Goal: Task Accomplishment & Management: Use online tool/utility

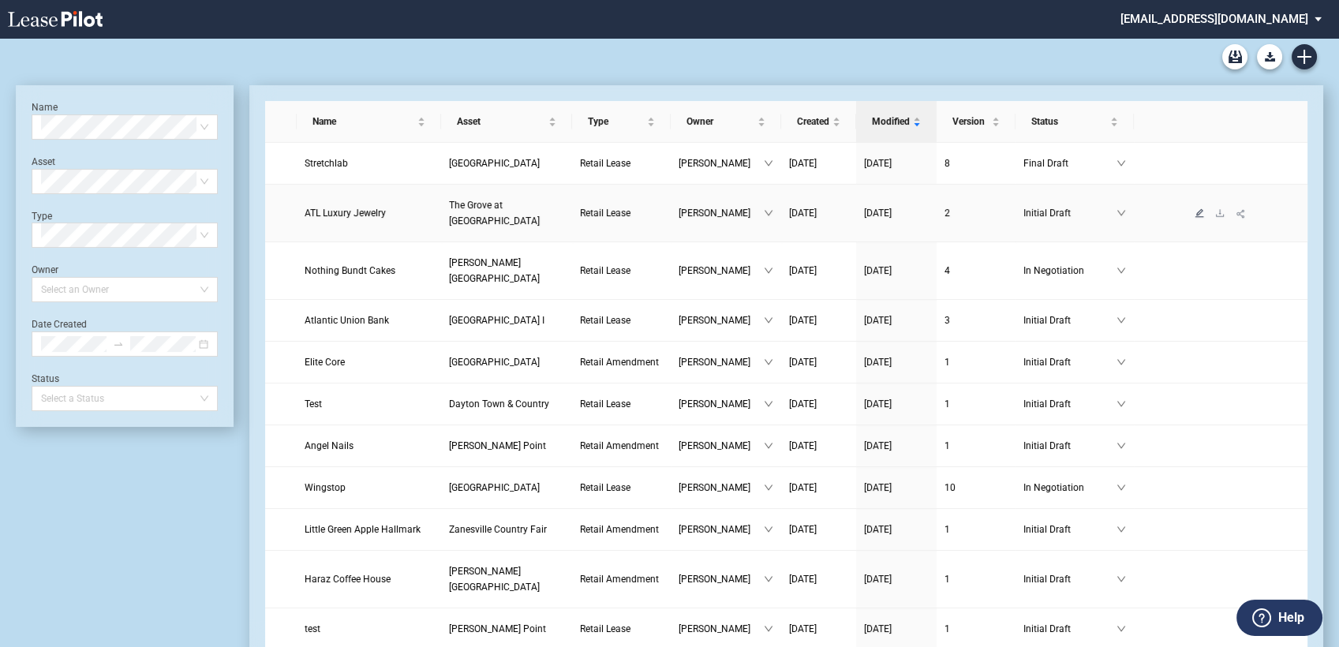
click at [1201, 210] on icon "edit" at bounding box center [1200, 212] width 9 height 9
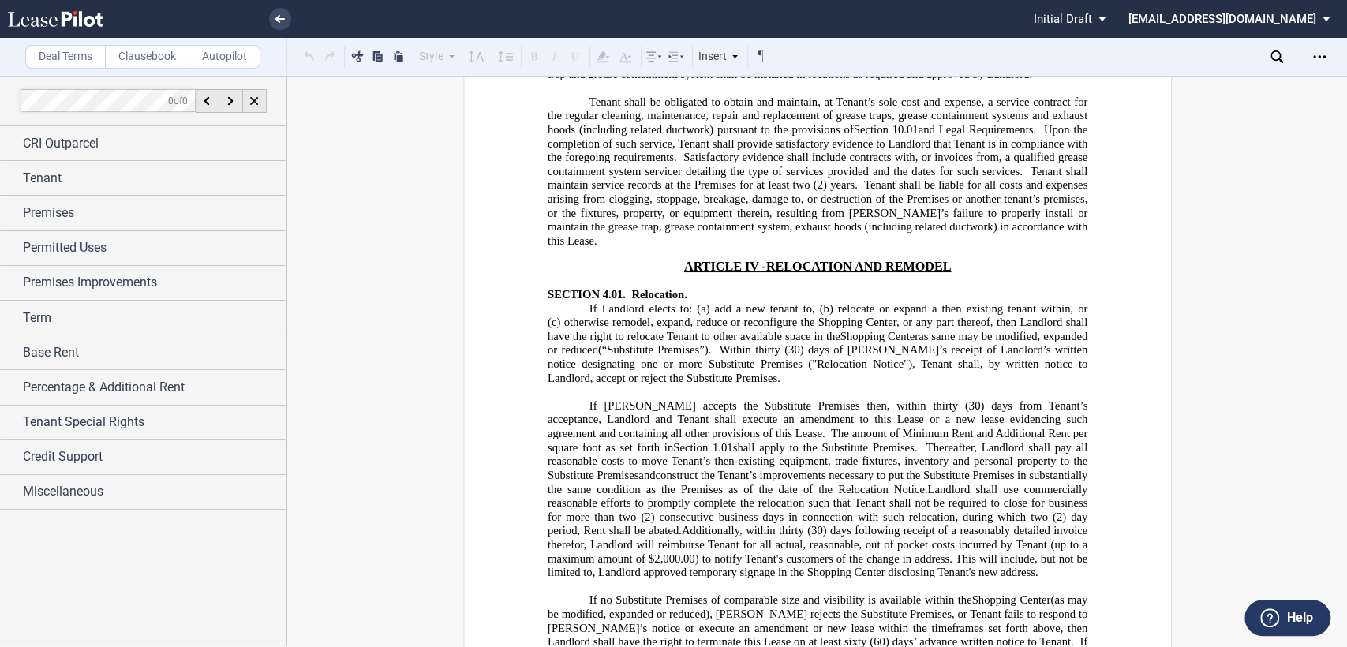
scroll to position [7893, 0]
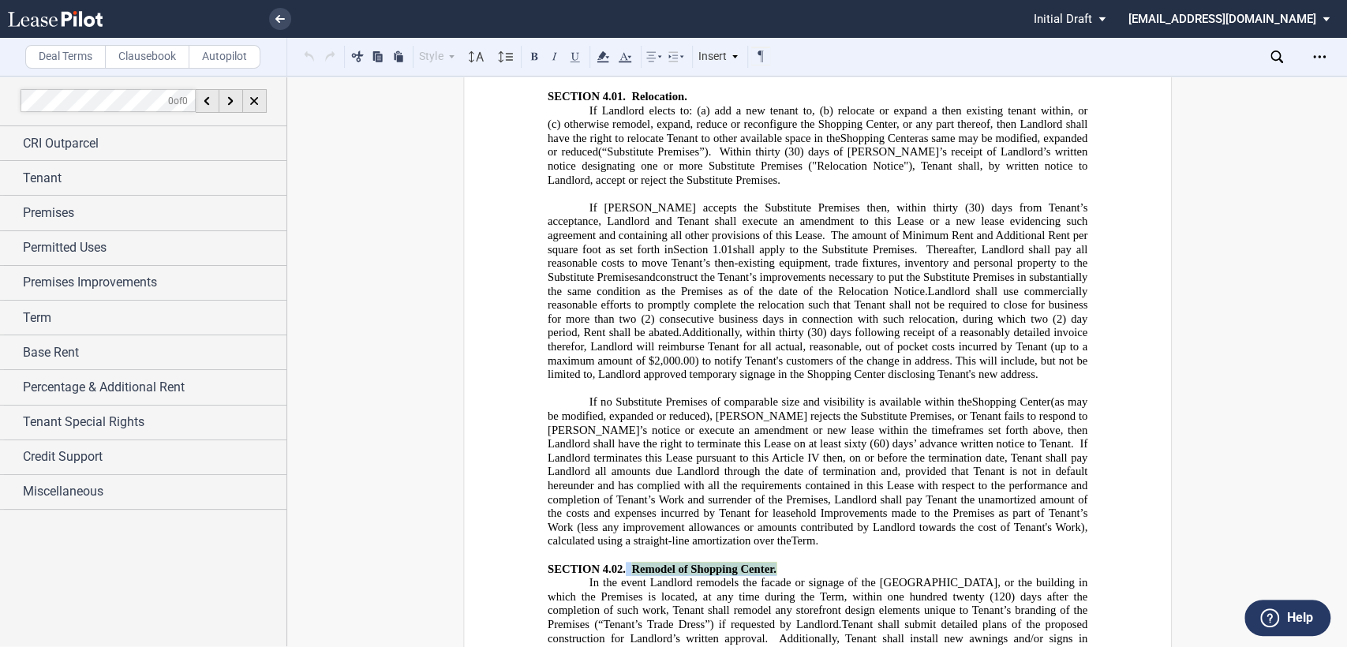
drag, startPoint x: 622, startPoint y: 127, endPoint x: 800, endPoint y: 115, distance: 178.0
click at [603, 54] on use at bounding box center [603, 56] width 12 height 11
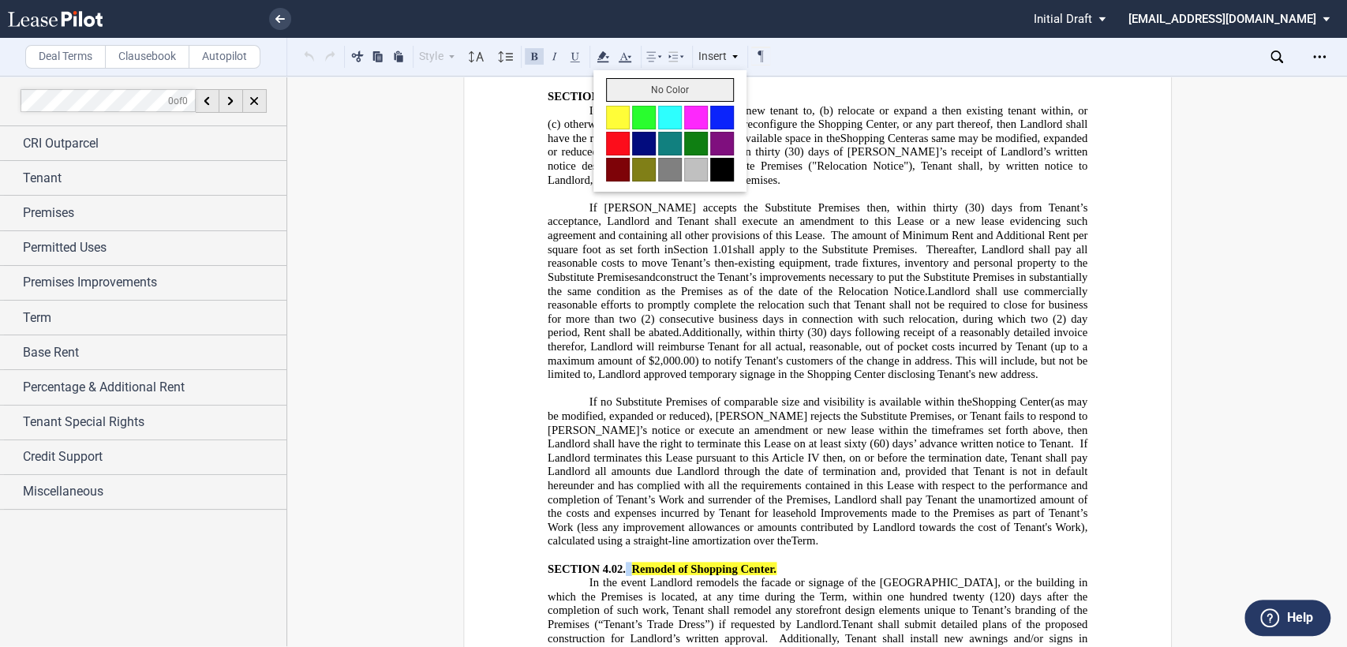
click at [622, 89] on button "No Color" at bounding box center [670, 90] width 128 height 24
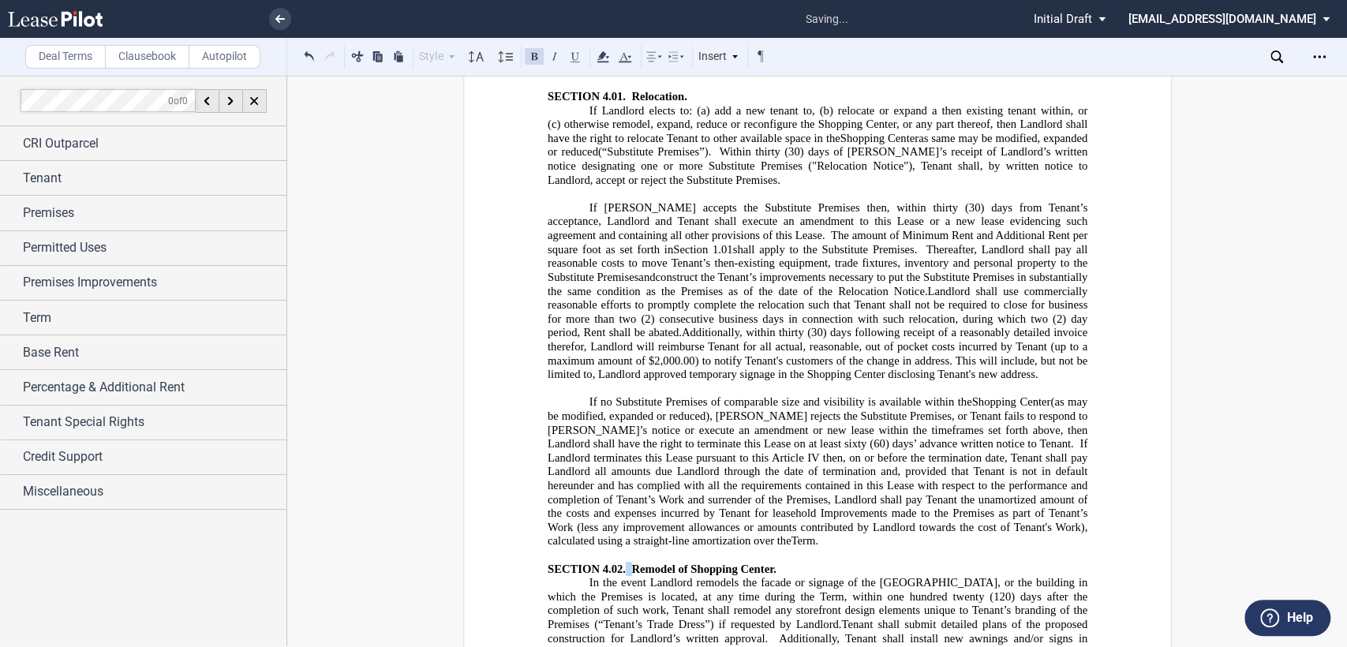
click at [655, 618] on span "Tenant shall submit detailed plans of the proposed construction for Landlord’s …" at bounding box center [818, 631] width 543 height 27
click at [614, 576] on span "In the event Landlord remodels the facade or signage of the Shopping Center, or…" at bounding box center [818, 603] width 543 height 54
click at [740, 576] on span "In the event Landlord remodels the facade or signage of the Shopping Center, or…" at bounding box center [818, 603] width 543 height 54
click at [766, 576] on span "In the event Landlord remodels the facade or signage of the Shopping Center, or…" at bounding box center [818, 610] width 543 height 69
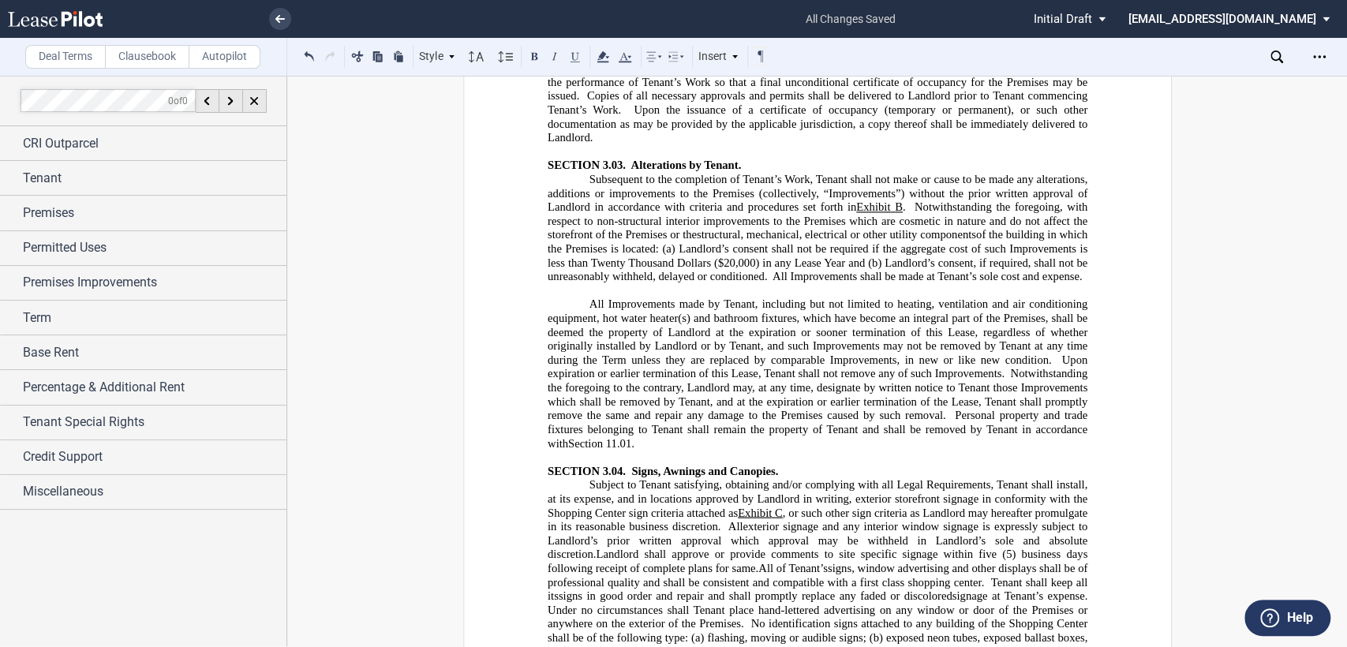
scroll to position [6051, 0]
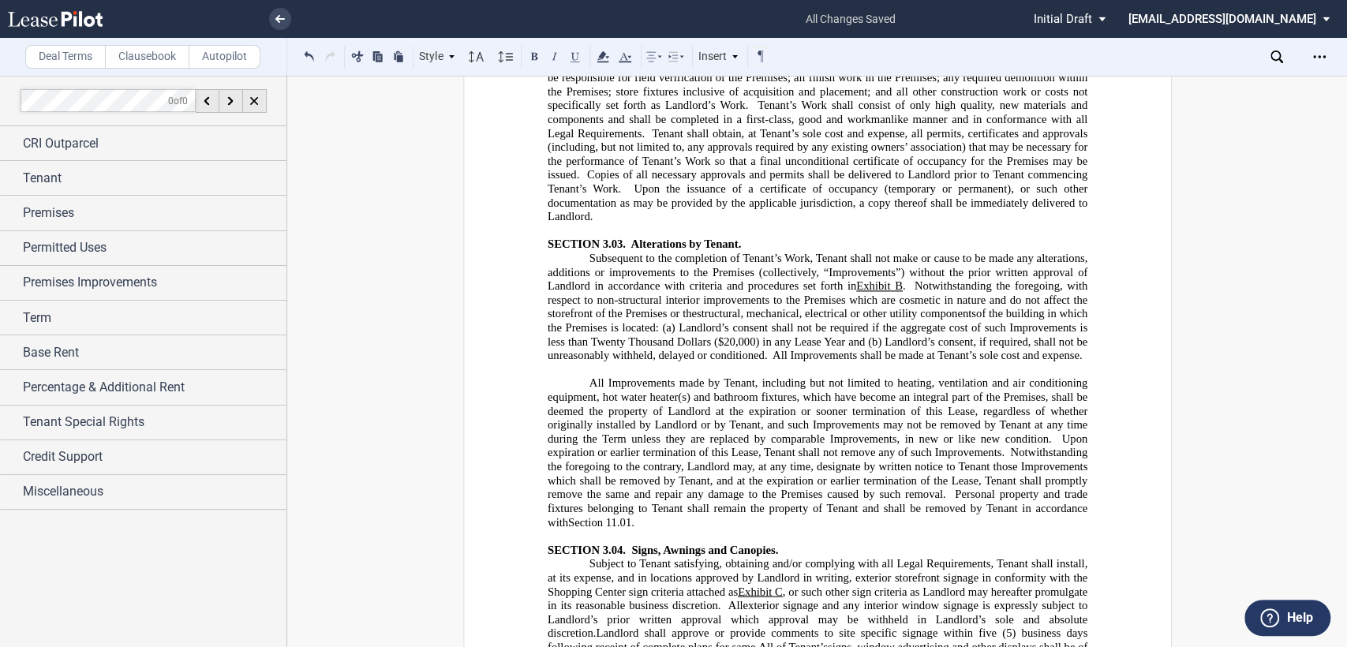
click at [761, 640] on span "All of Tenant’s" at bounding box center [793, 646] width 69 height 13
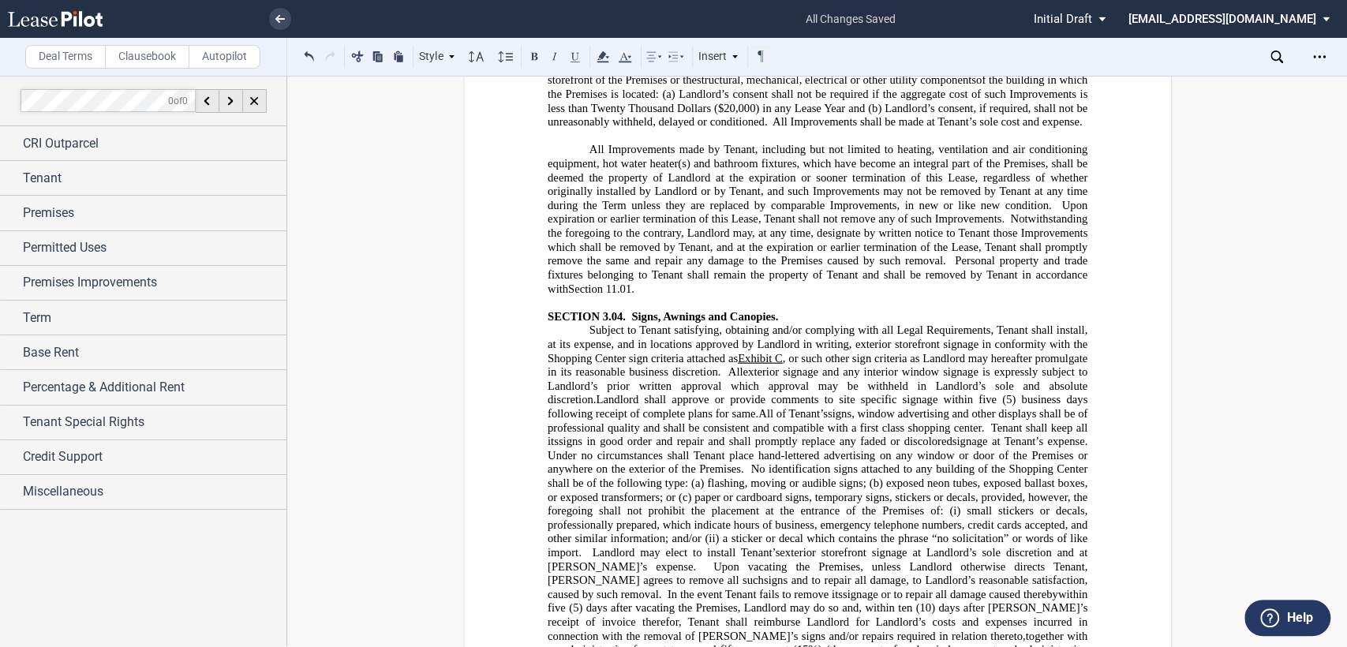
scroll to position [6314, 0]
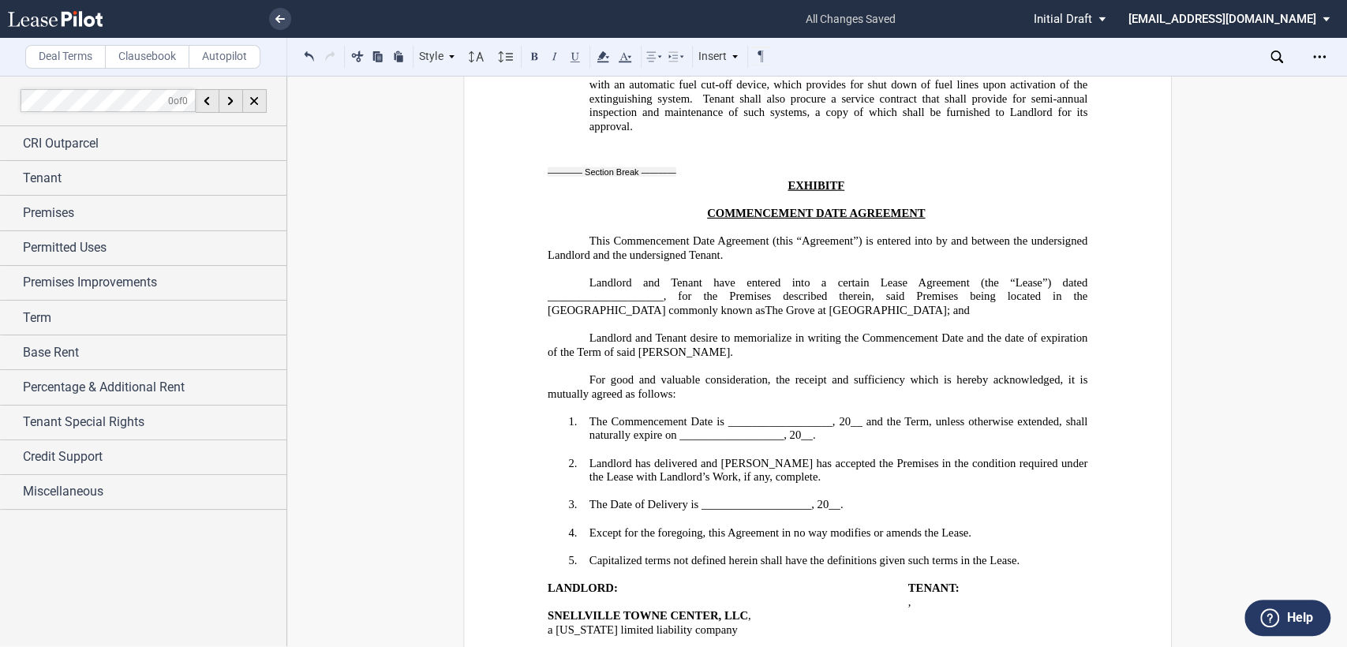
scroll to position [34115, 0]
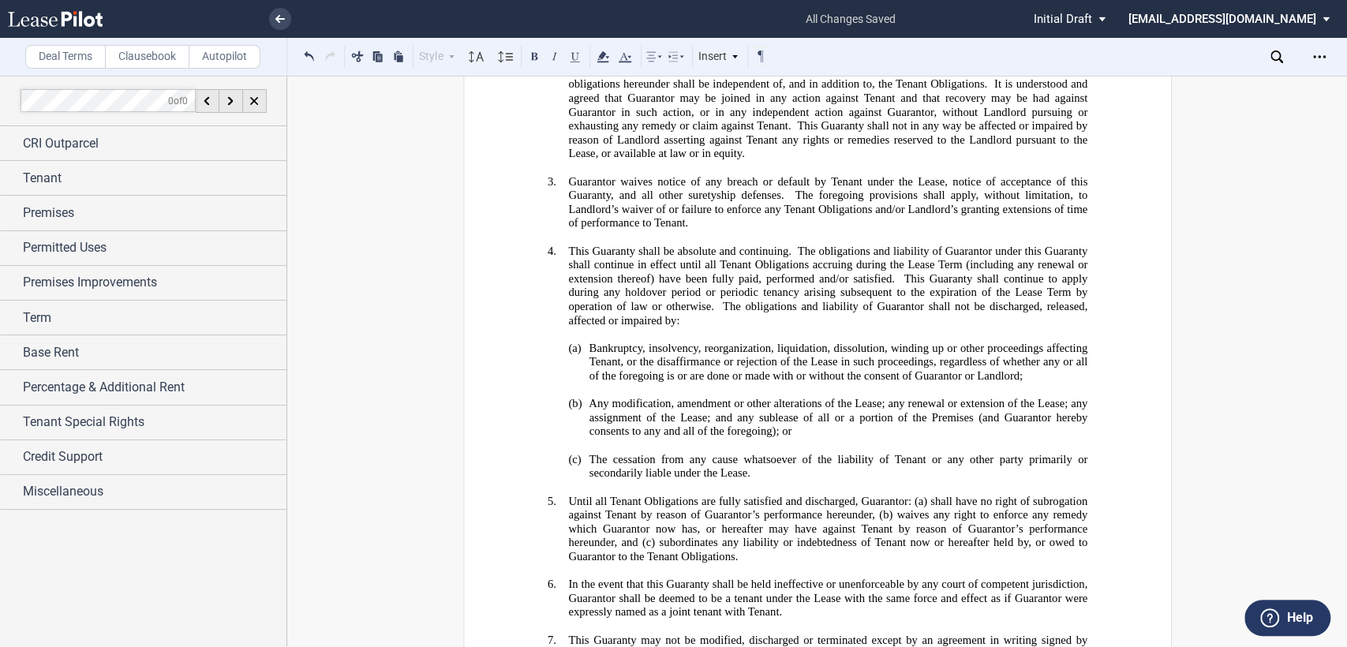
scroll to position [0, 0]
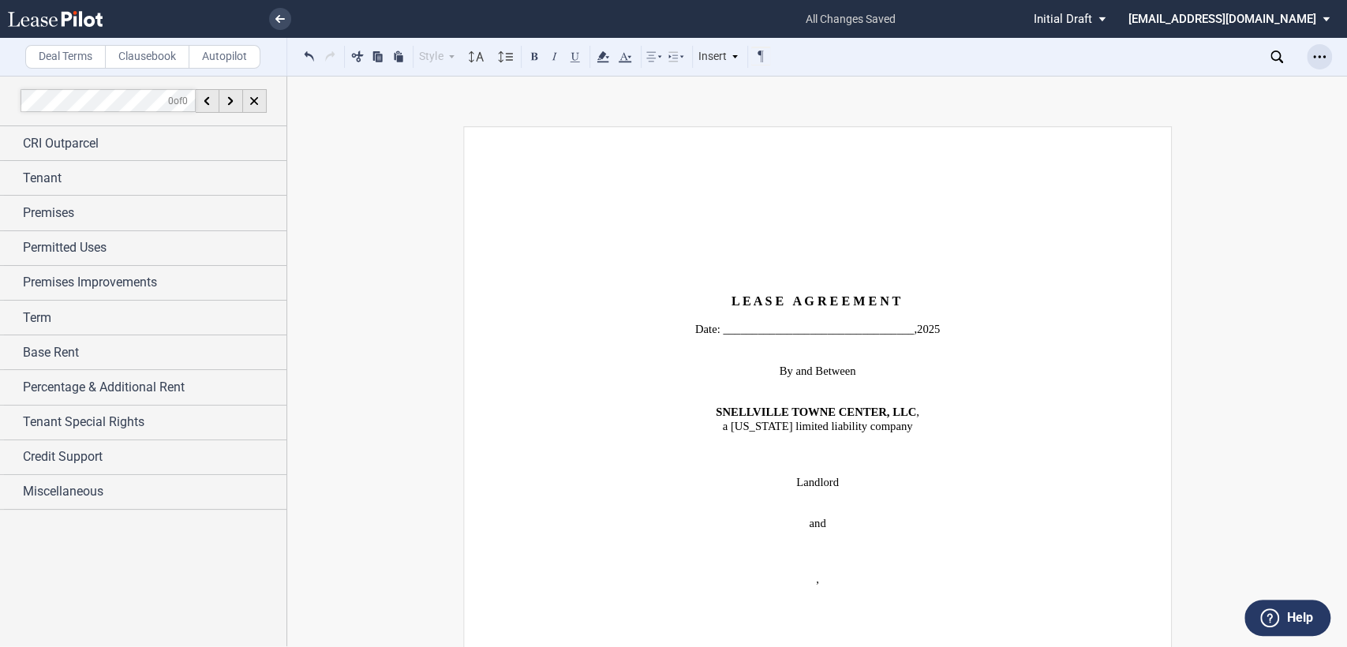
click at [1321, 58] on icon "Open Lease options menu" at bounding box center [1319, 57] width 13 height 13
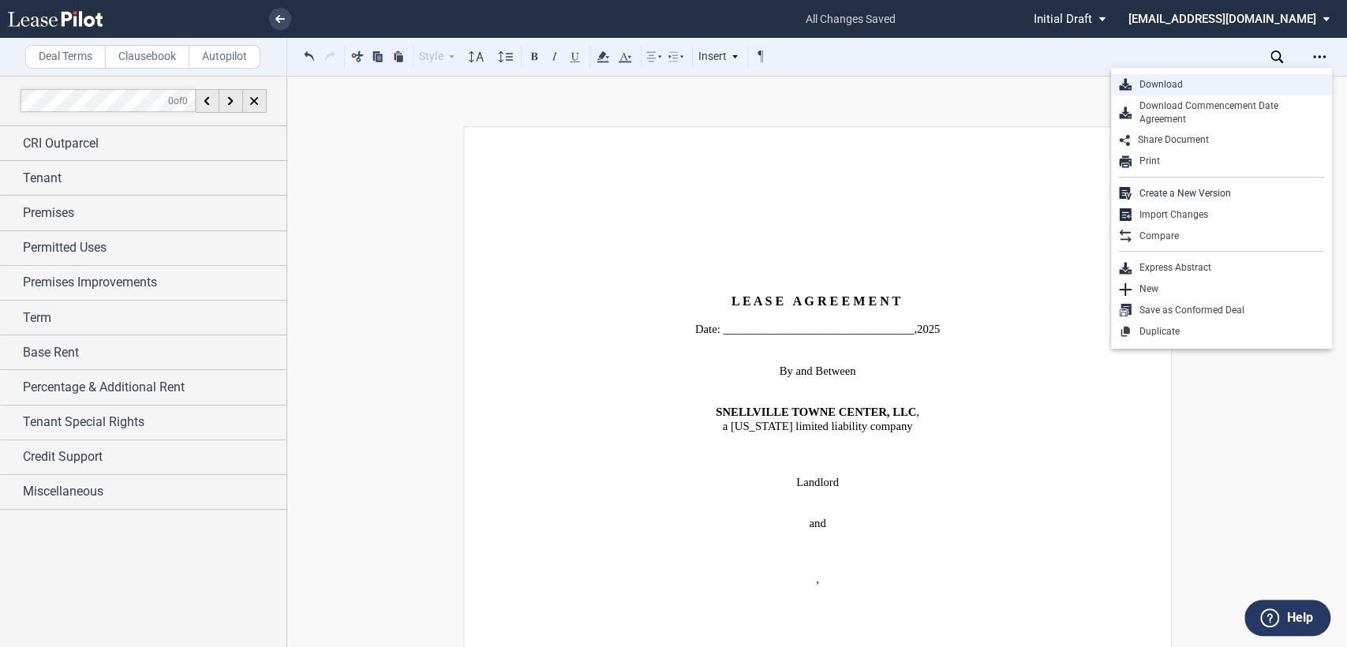
click at [1156, 80] on div "Download" at bounding box center [1228, 84] width 193 height 13
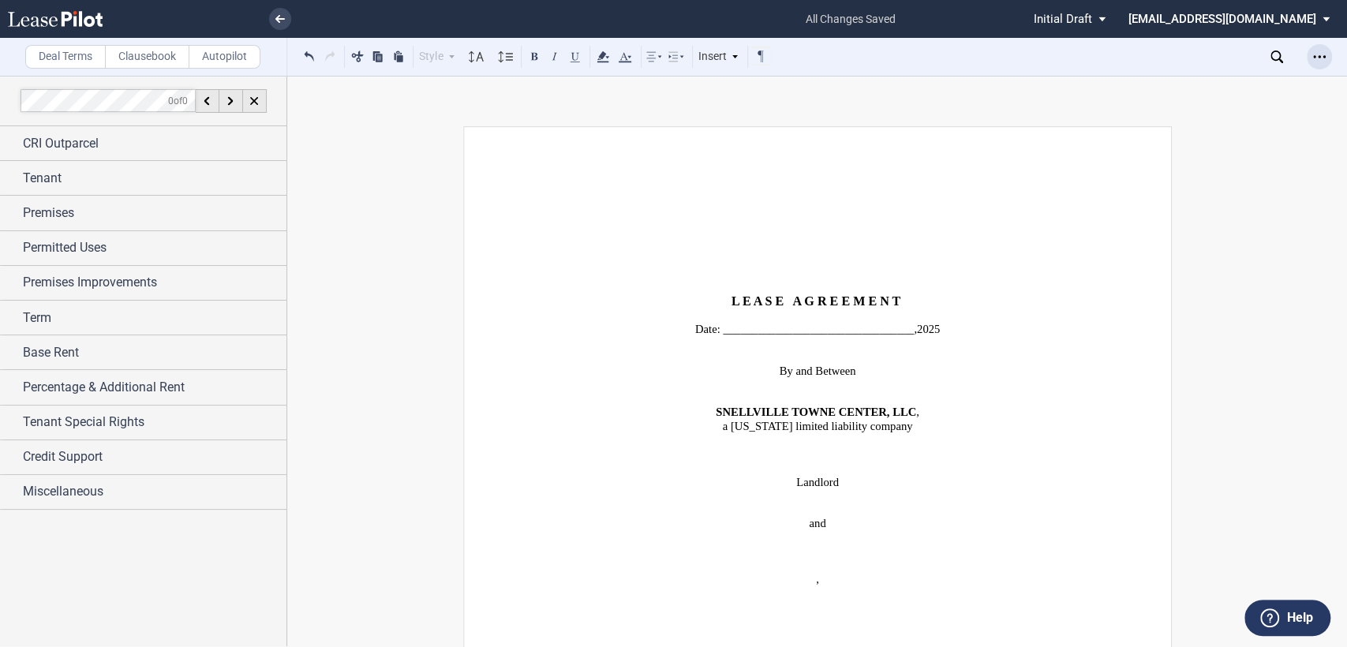
click at [1320, 53] on icon "Open Lease options menu" at bounding box center [1319, 57] width 13 height 13
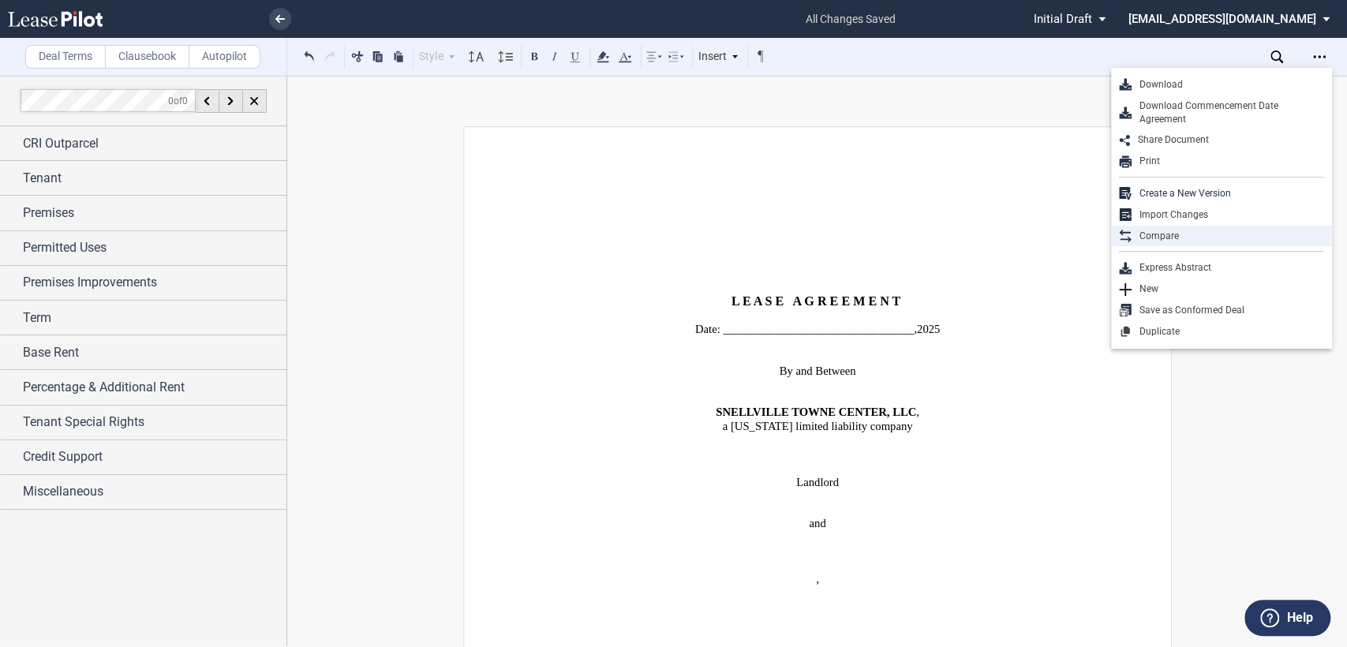
click at [1156, 235] on div "Compare" at bounding box center [1228, 236] width 193 height 13
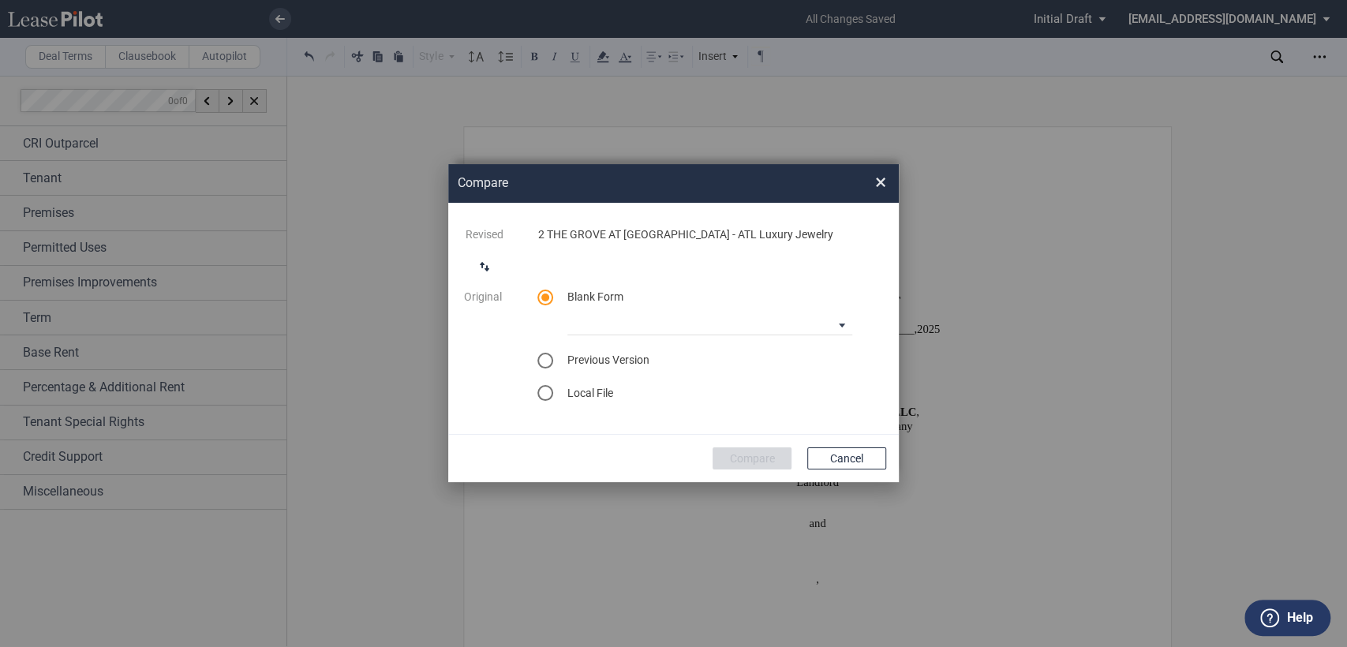
click at [543, 359] on div "select previous version" at bounding box center [546, 361] width 16 height 16
click at [831, 361] on md-select "Select version for comparison Version 1" at bounding box center [710, 357] width 285 height 24
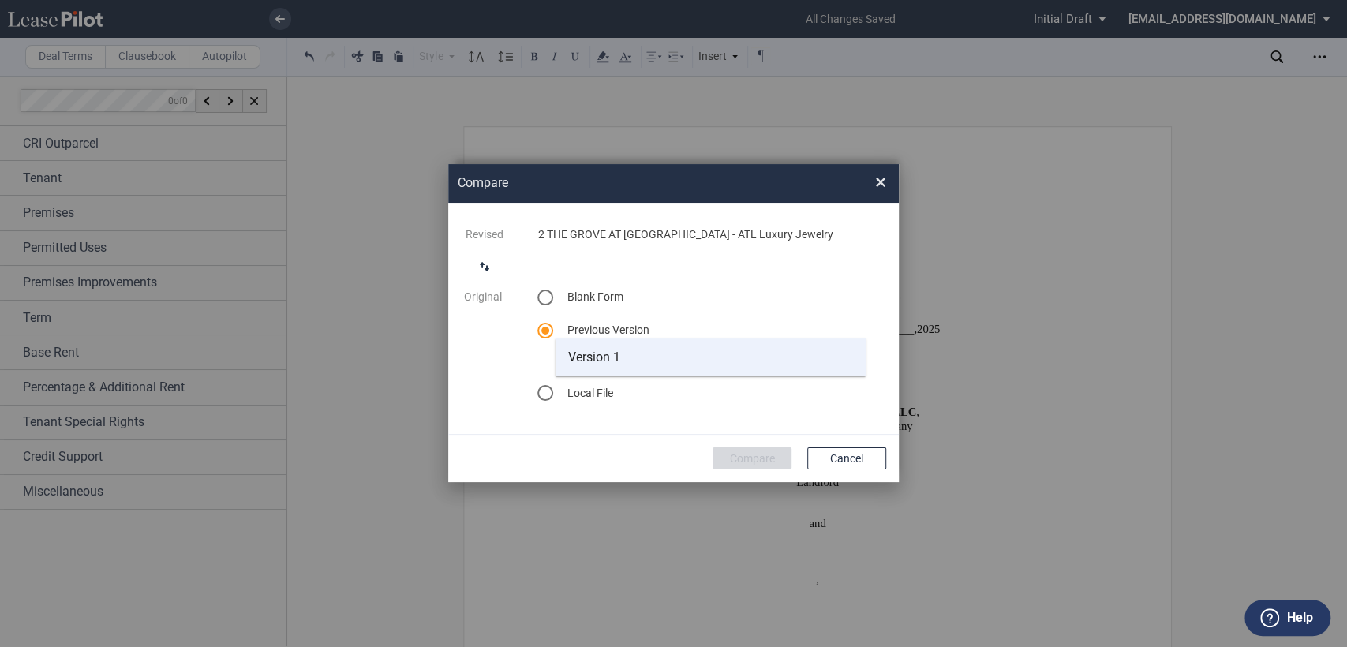
click at [594, 362] on span "Version 1" at bounding box center [594, 357] width 52 height 15
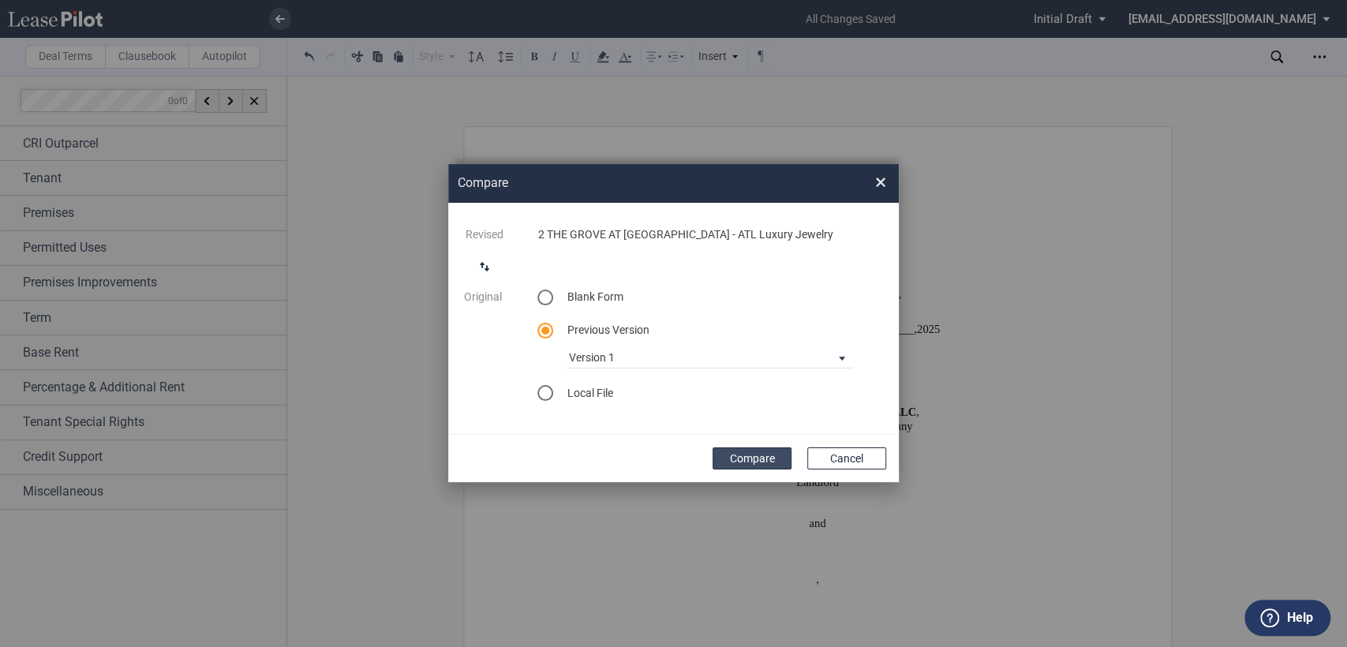
click at [758, 461] on button "Compare" at bounding box center [752, 459] width 79 height 22
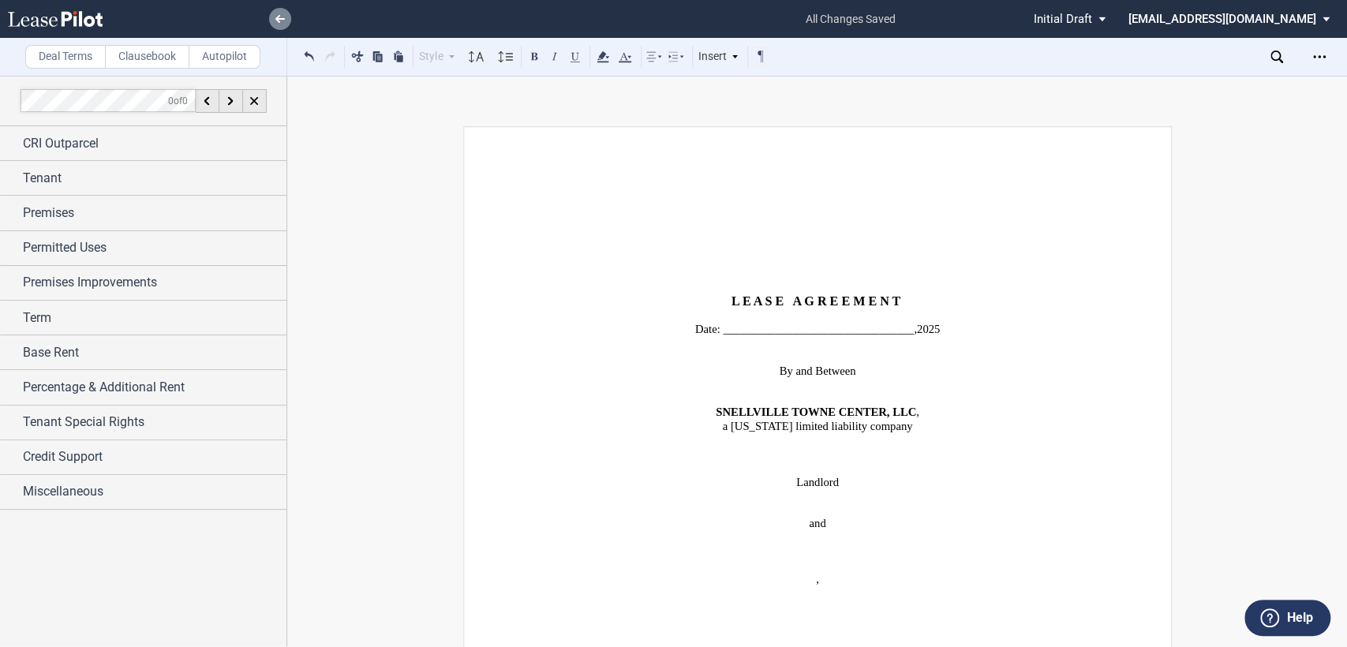
click at [276, 17] on use at bounding box center [279, 19] width 9 height 8
